Goal: Task Accomplishment & Management: Use online tool/utility

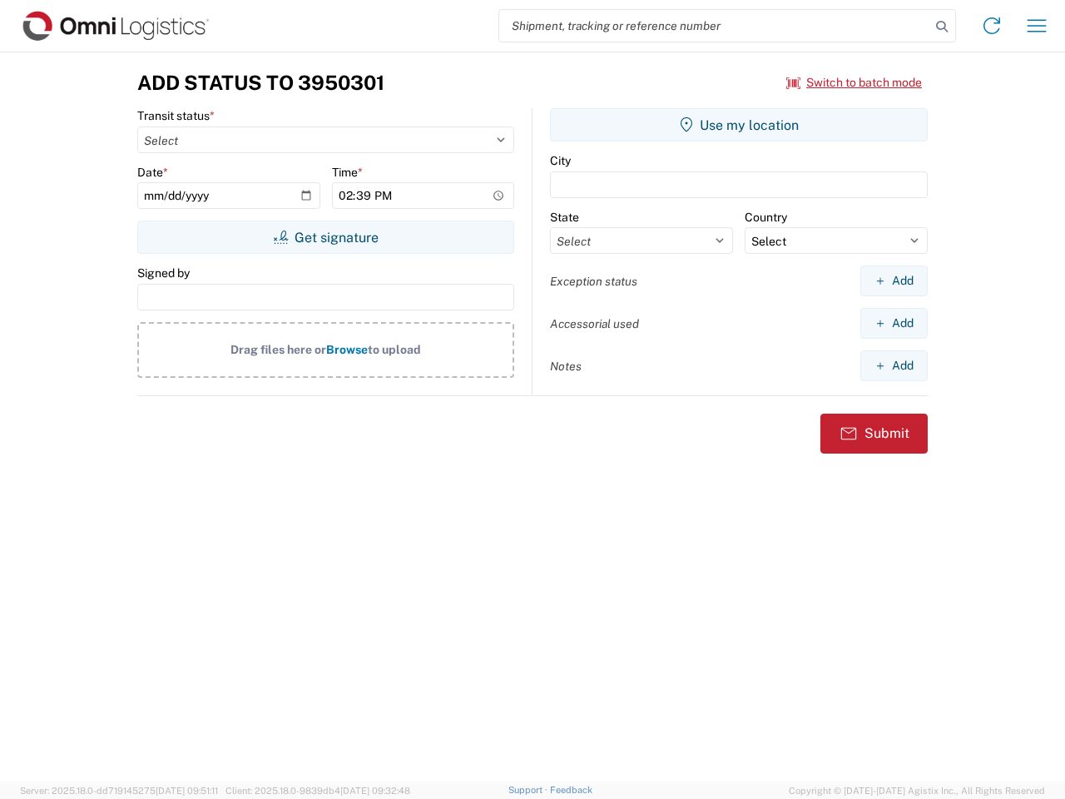
click at [715, 26] on input "search" at bounding box center [714, 26] width 431 height 32
click at [942, 27] on icon at bounding box center [941, 26] width 23 height 23
click at [992, 26] on icon at bounding box center [992, 25] width 27 height 27
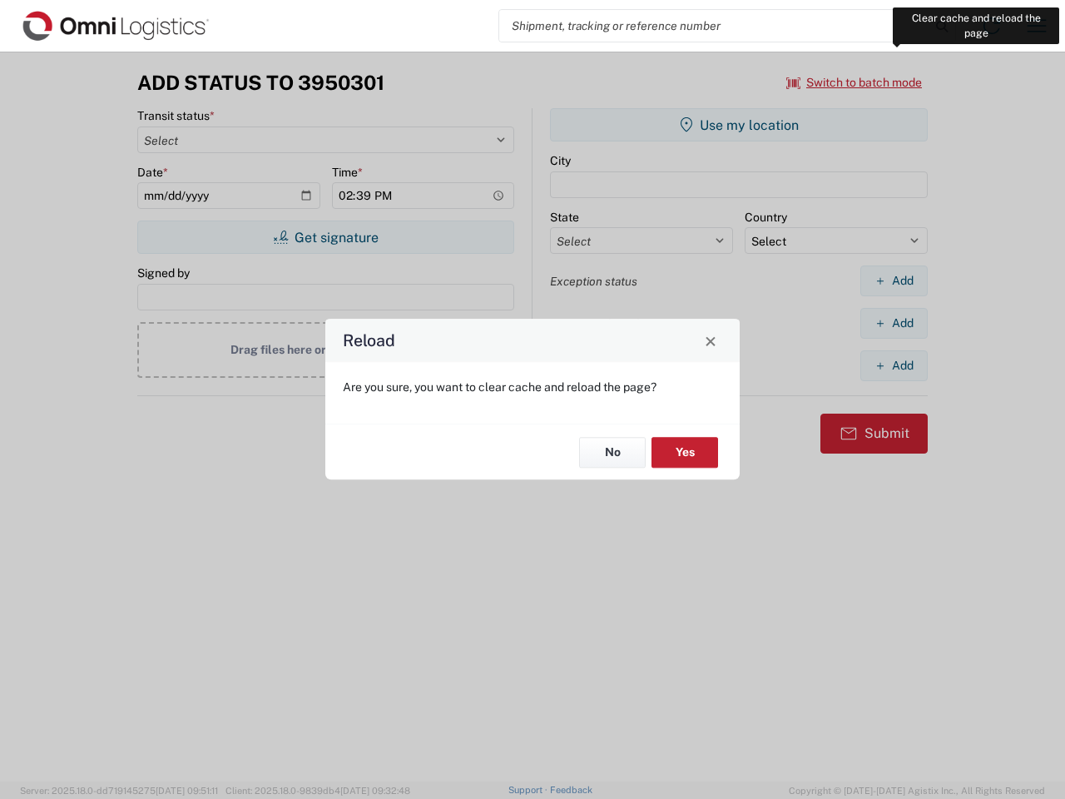
click at [1037, 26] on div "Reload Are you sure, you want to clear cache and reload the page? No Yes" at bounding box center [532, 399] width 1065 height 799
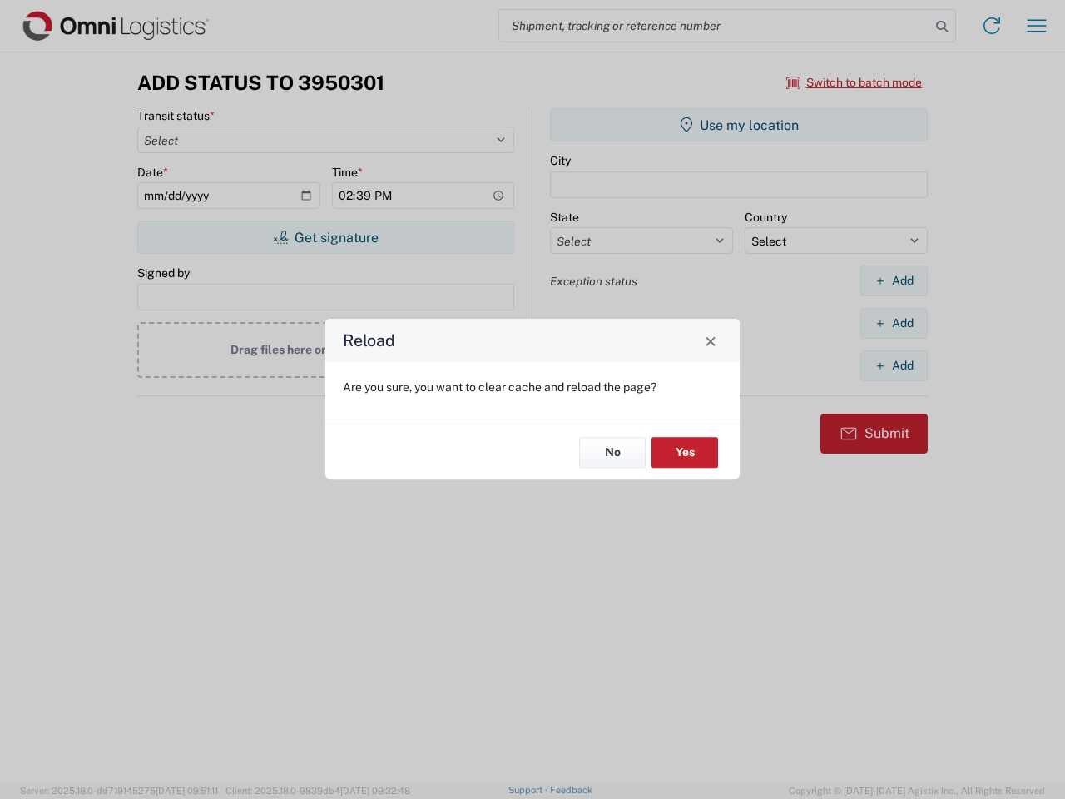
click at [855, 82] on div "Reload Are you sure, you want to clear cache and reload the page? No Yes" at bounding box center [532, 399] width 1065 height 799
click at [325, 237] on div "Reload Are you sure, you want to clear cache and reload the page? No Yes" at bounding box center [532, 399] width 1065 height 799
click at [739, 125] on div "Reload Are you sure, you want to clear cache and reload the page? No Yes" at bounding box center [532, 399] width 1065 height 799
click at [894, 280] on div "Reload Are you sure, you want to clear cache and reload the page? No Yes" at bounding box center [532, 399] width 1065 height 799
click at [894, 323] on div "Reload Are you sure, you want to clear cache and reload the page? No Yes" at bounding box center [532, 399] width 1065 height 799
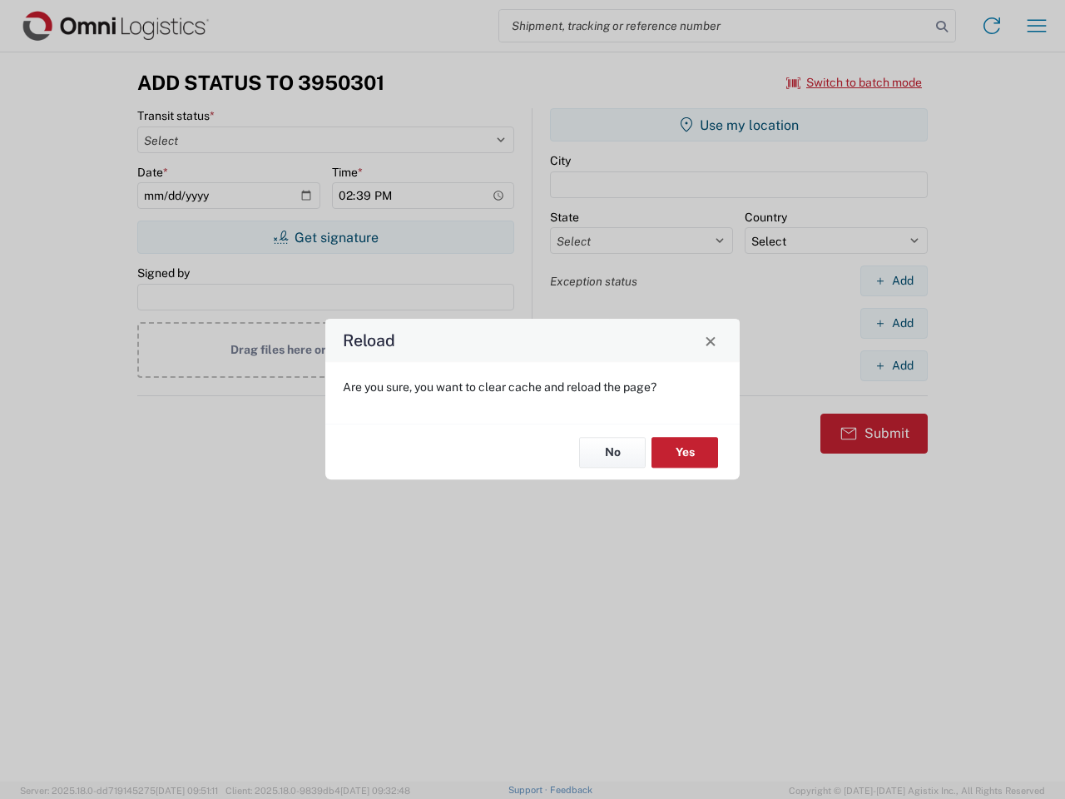
click at [894, 365] on div "Reload Are you sure, you want to clear cache and reload the page? No Yes" at bounding box center [532, 399] width 1065 height 799
